Goal: Task Accomplishment & Management: Complete application form

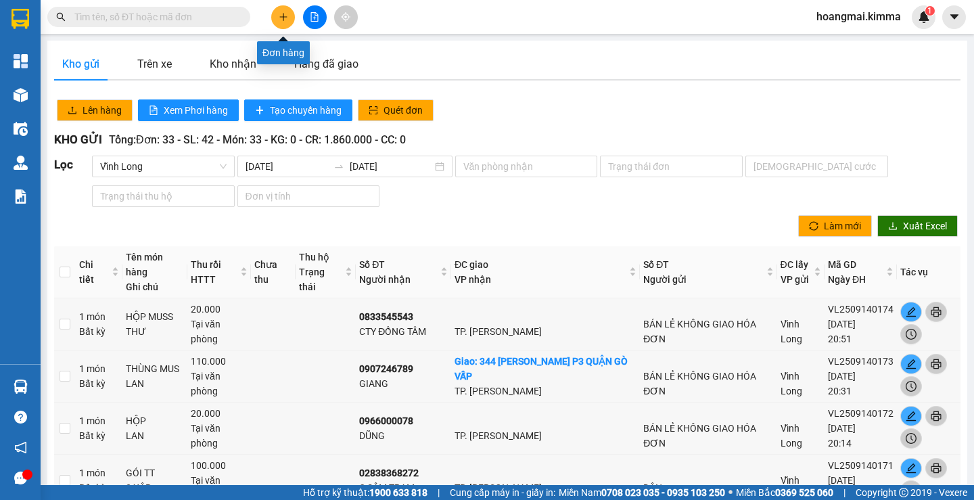
click at [285, 19] on icon "plus" at bounding box center [283, 16] width 9 height 9
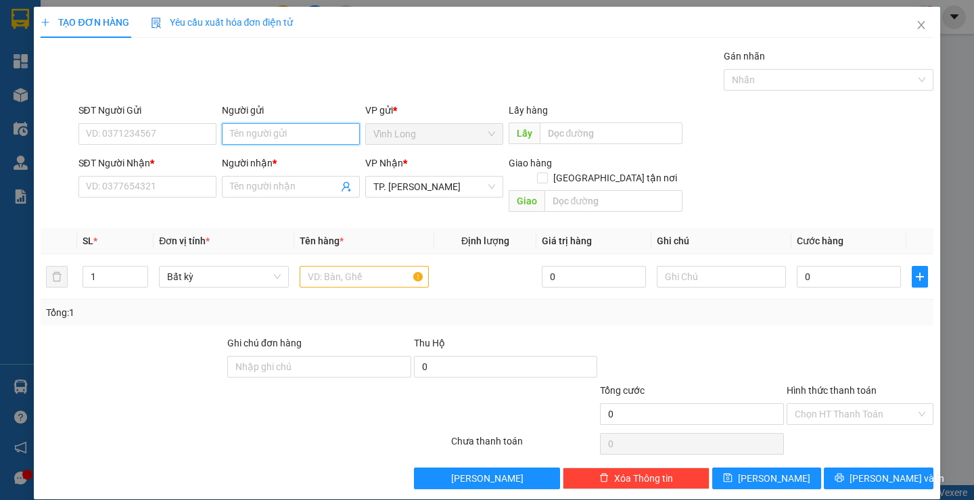
click at [279, 135] on input "Người gửi" at bounding box center [291, 134] width 138 height 22
type input "BÁN"
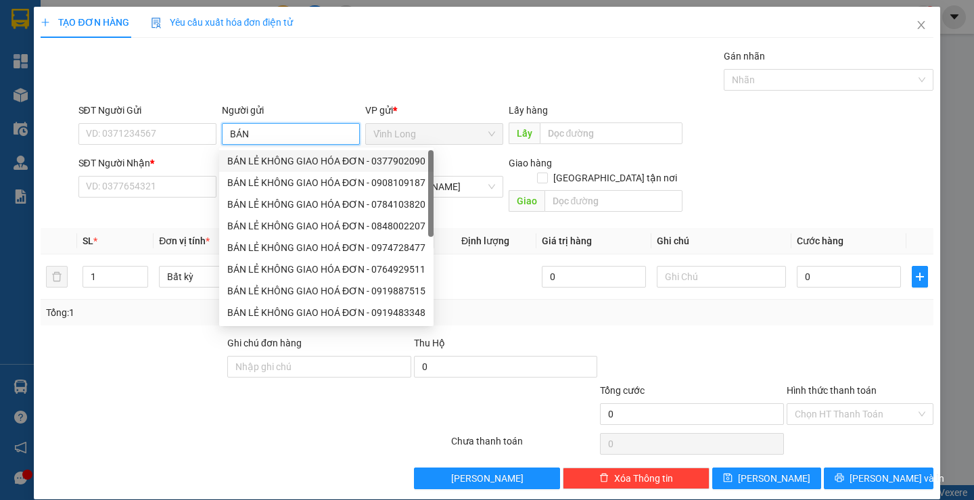
click at [284, 156] on div "BÁN LẺ KHÔNG GIAO HÓA ĐƠN - 0377902090" at bounding box center [326, 161] width 198 height 15
type input "0377902090"
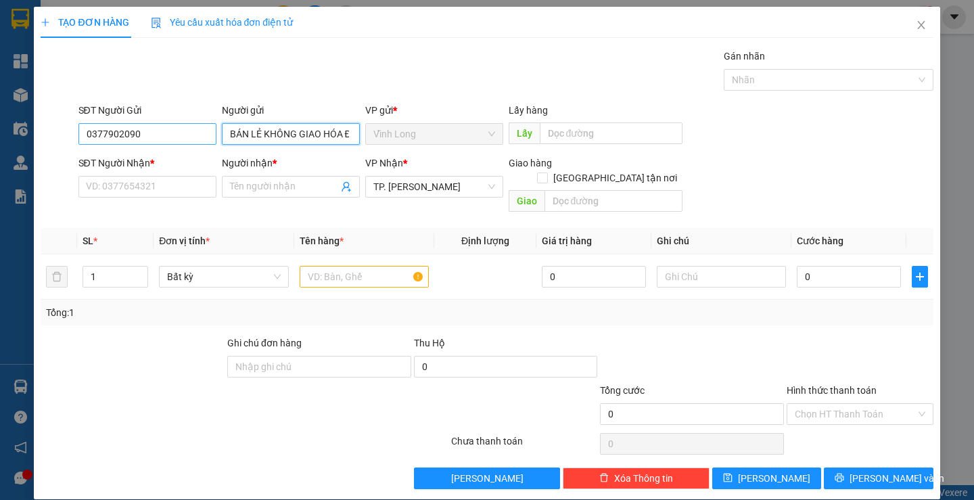
type input "BÁN LẺ KHÔNG GIAO HÓA ĐƠN"
click at [148, 139] on input "0377902090" at bounding box center [147, 134] width 138 height 22
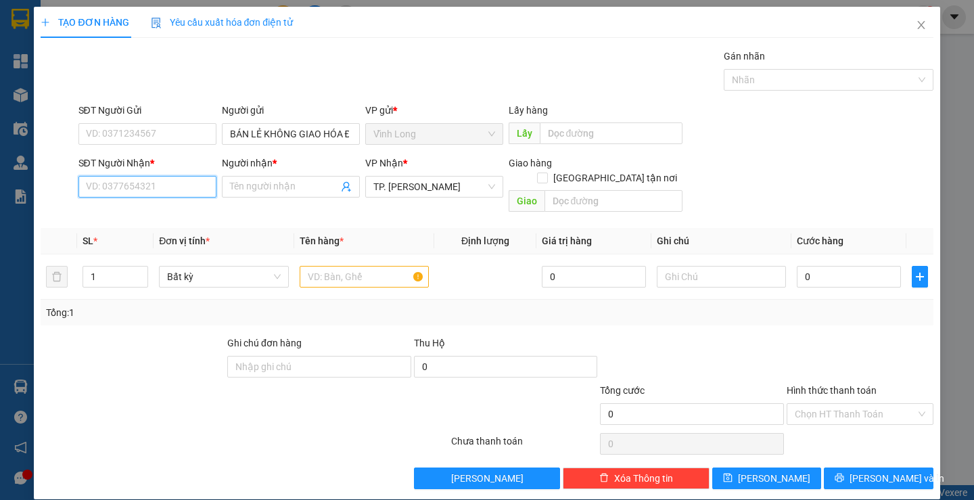
click at [152, 179] on input "SĐT Người Nhận *" at bounding box center [147, 187] width 138 height 22
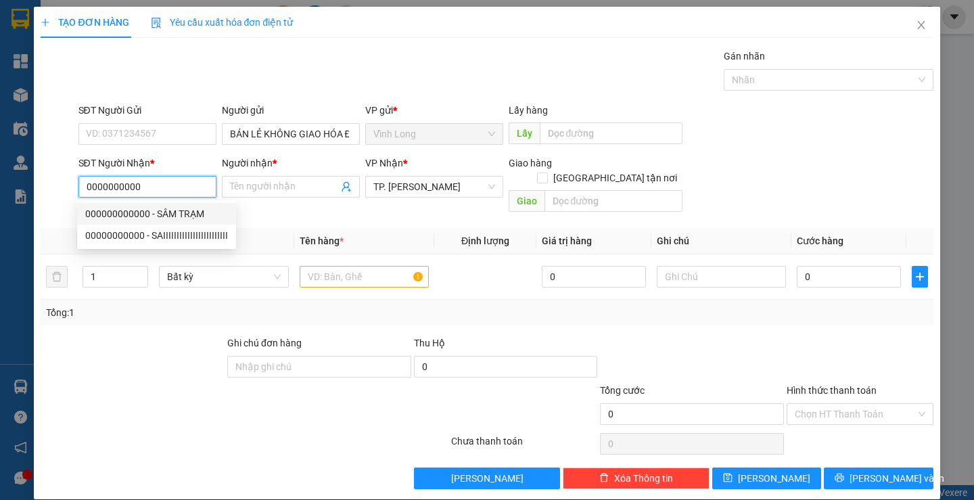
click at [190, 209] on div "000000000000 - SÂM TRẠM" at bounding box center [156, 213] width 143 height 15
type input "000000000000"
type input "SÂM TRẠM"
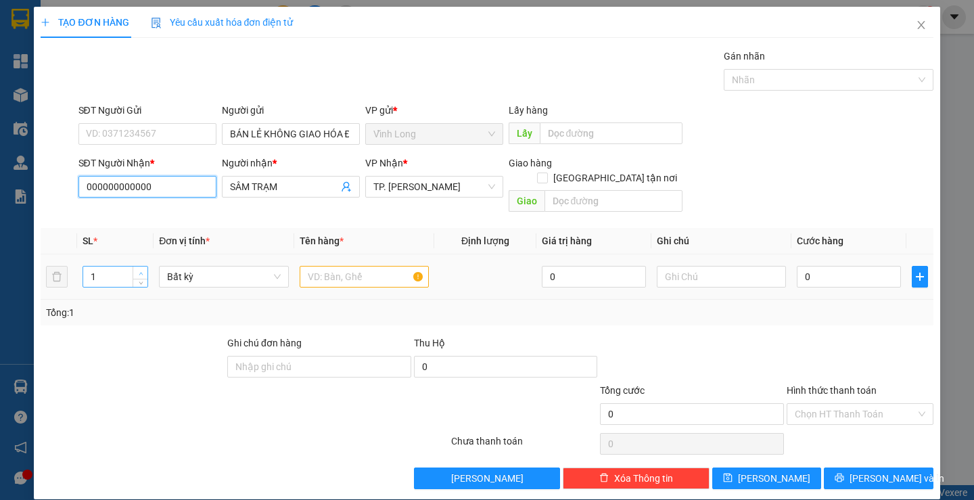
type input "000000000000"
type input "2"
click at [139, 271] on icon "up" at bounding box center [141, 273] width 5 height 5
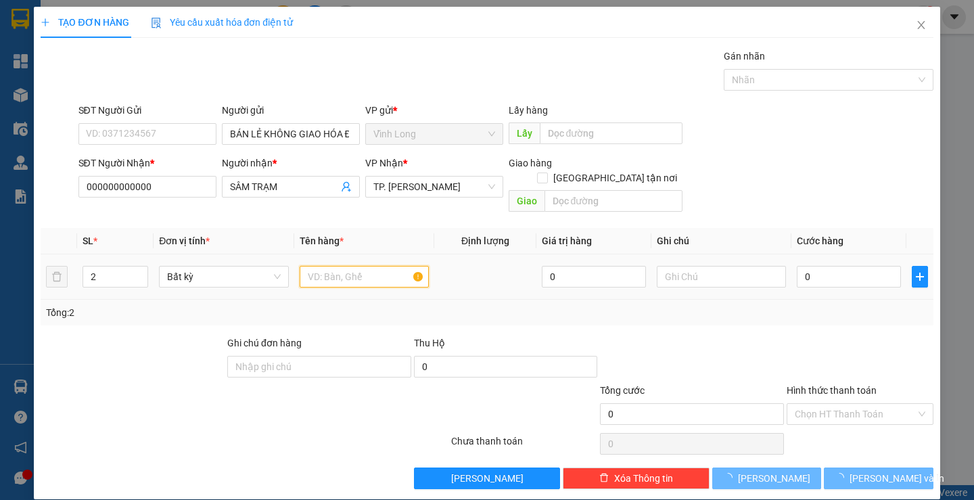
click at [333, 266] on input "text" at bounding box center [364, 277] width 129 height 22
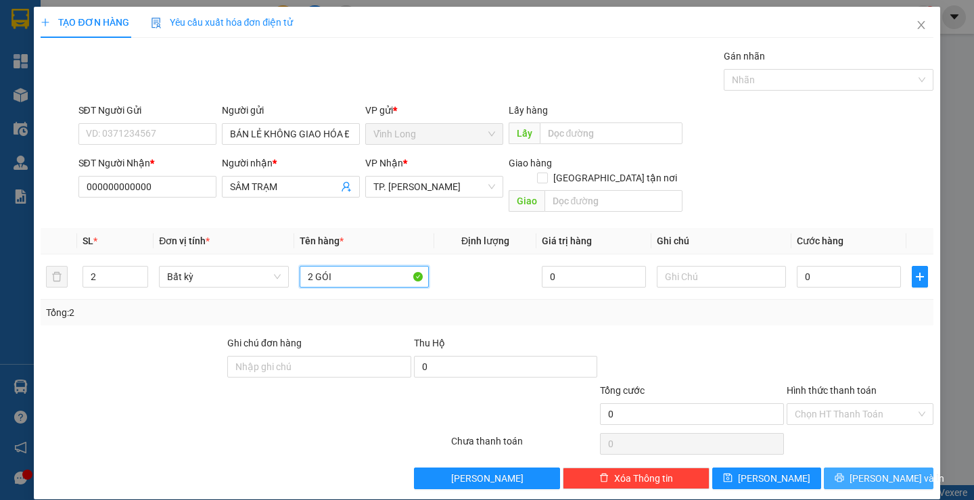
type input "2 GÓI"
click at [863, 471] on span "[PERSON_NAME] và In" at bounding box center [897, 478] width 95 height 15
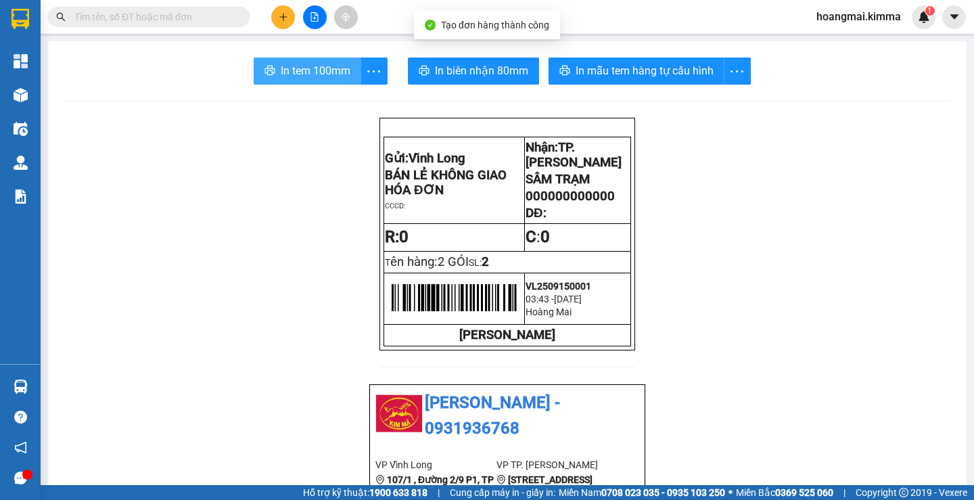
click at [313, 66] on span "In tem 100mm" at bounding box center [316, 70] width 70 height 17
